Goal: Navigation & Orientation: Go to known website

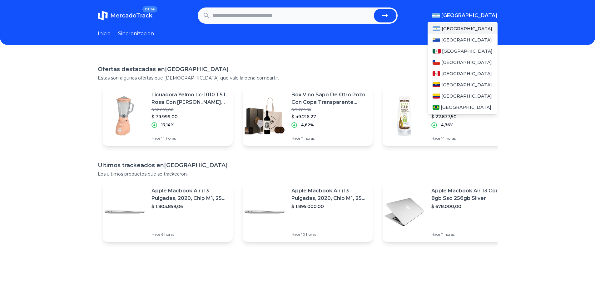
click at [476, 17] on span "[GEOGRAPHIC_DATA]" at bounding box center [469, 15] width 56 height 7
click at [446, 107] on span "[GEOGRAPHIC_DATA]" at bounding box center [465, 107] width 51 height 6
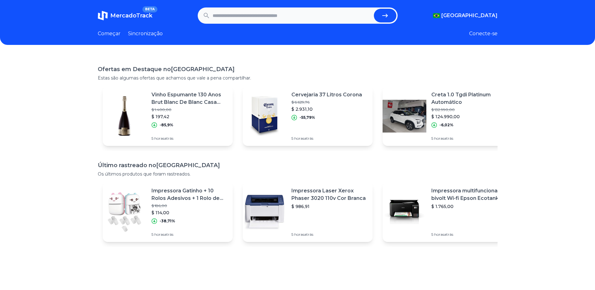
click at [547, 89] on div "Ofertas em Destaque no [GEOGRAPHIC_DATA] Estas são algumas ofertas que achamos …" at bounding box center [297, 200] width 595 height 290
click at [144, 32] on font "Sincronização" at bounding box center [145, 34] width 35 height 6
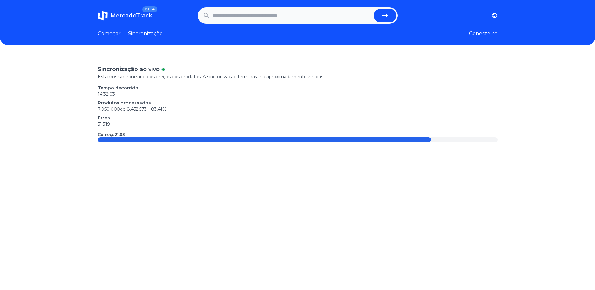
click at [114, 34] on font "Começar" at bounding box center [109, 34] width 23 height 6
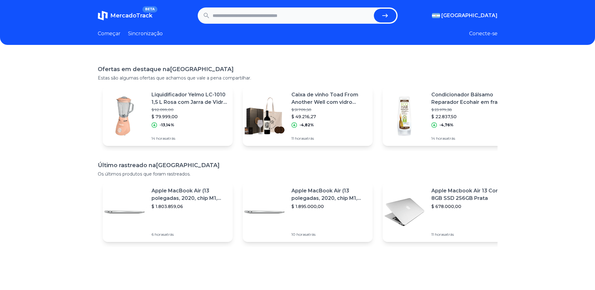
click at [185, 134] on div "Liquidificador Yelmo LC-1010 1,5 L Rosa com Jarra de Vidro 220V $ 92.099,00 $ 7…" at bounding box center [191, 116] width 81 height 60
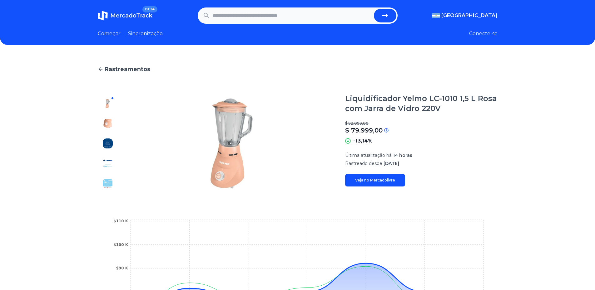
click at [135, 17] on font "MercadoTrack" at bounding box center [131, 15] width 42 height 7
